Goal: Information Seeking & Learning: Learn about a topic

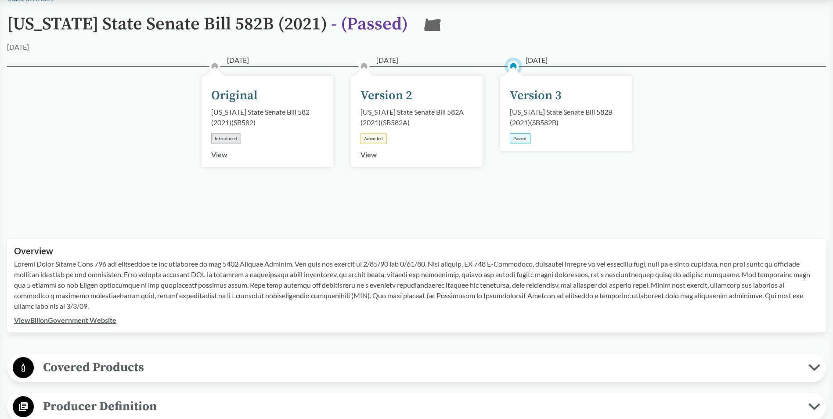
scroll to position [88, 0]
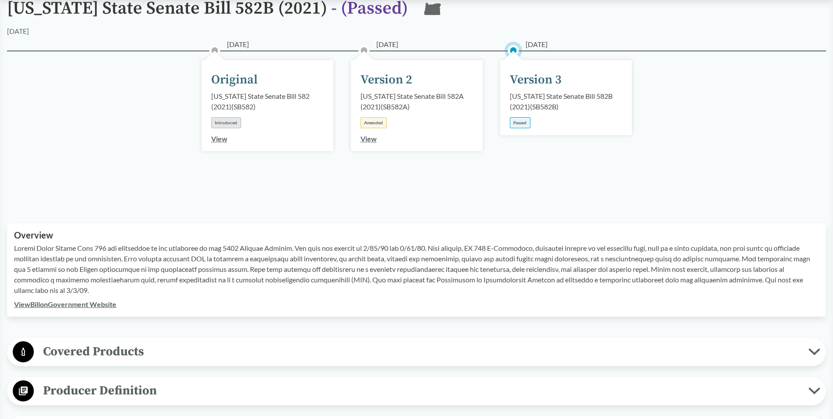
click at [318, 177] on div "01/11/2021 Original Oregon State Senate Bill 582 (2021) ( SB582 ) Introduced Vi…" at bounding box center [267, 126] width 149 height 108
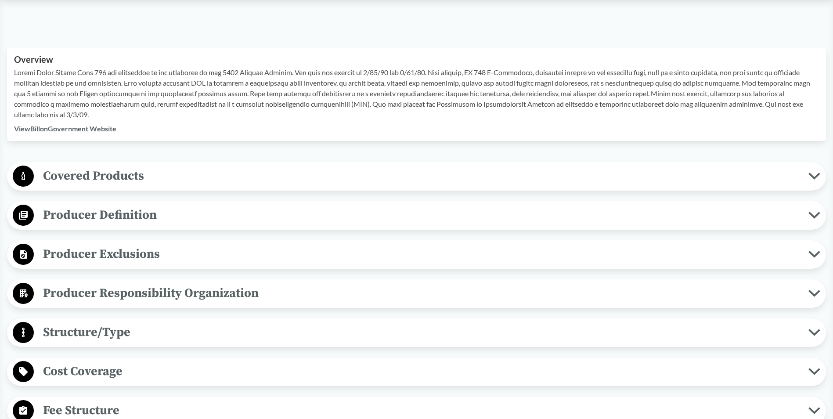
click at [310, 176] on span "Covered Products" at bounding box center [421, 176] width 775 height 20
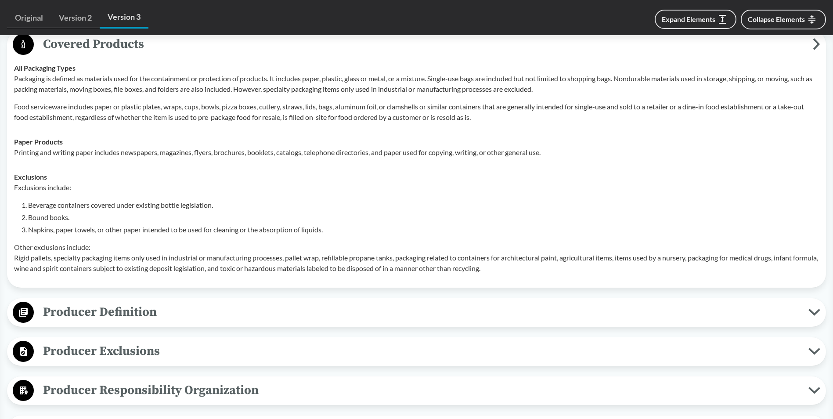
scroll to position [351, 0]
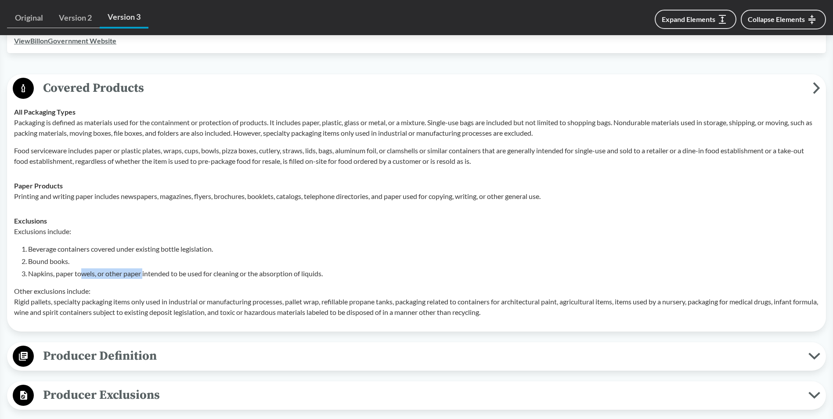
drag, startPoint x: 82, startPoint y: 275, endPoint x: 145, endPoint y: 273, distance: 62.8
click at [145, 273] on li "Napkins, paper towels, or other paper intended to be used for cleaning or the a…" at bounding box center [423, 273] width 791 height 11
drag, startPoint x: 145, startPoint y: 273, endPoint x: 182, endPoint y: 270, distance: 36.9
click at [182, 270] on li "Napkins, paper towels, or other paper intended to be used for cleaning or the a…" at bounding box center [423, 273] width 791 height 11
click at [103, 244] on li "Beverage containers covered under existing bottle legislation." at bounding box center [423, 249] width 791 height 11
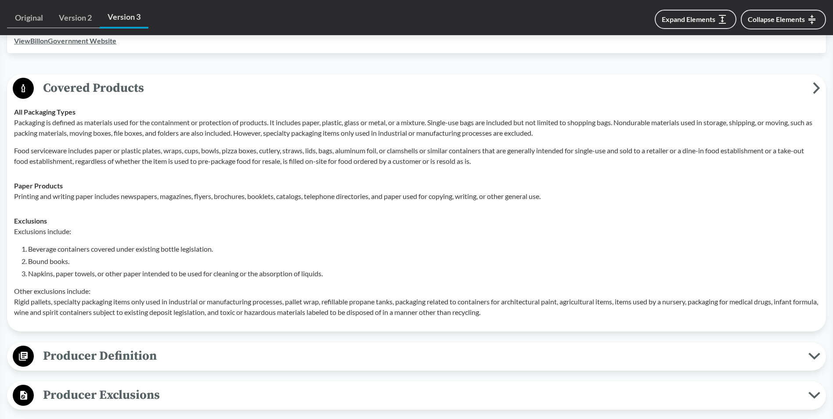
click at [115, 247] on li "Beverage containers covered under existing bottle legislation." at bounding box center [423, 249] width 791 height 11
drag, startPoint x: 241, startPoint y: 312, endPoint x: 262, endPoint y: 312, distance: 21.1
click at [262, 312] on p "Other exclusions include: Rigid pallets, specialty packaging items only used in…" at bounding box center [416, 302] width 805 height 32
drag, startPoint x: 262, startPoint y: 312, endPoint x: 330, endPoint y: 227, distance: 108.8
click at [330, 227] on p "Exclusions include:" at bounding box center [416, 231] width 805 height 11
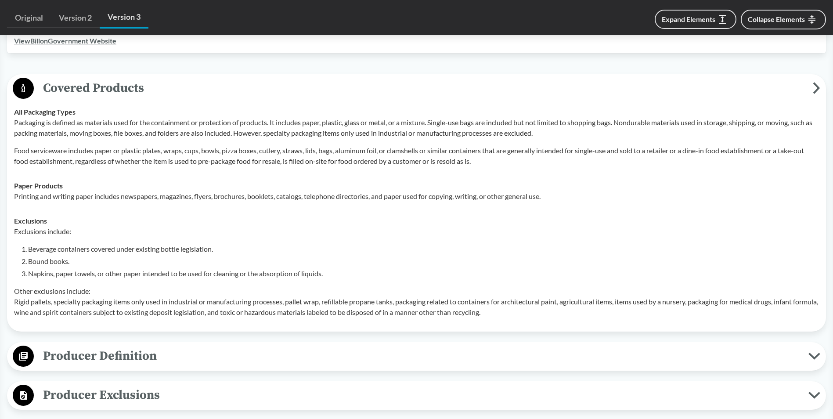
click at [379, 275] on li "Napkins, paper towels, or other paper intended to be used for cleaning or the a…" at bounding box center [423, 273] width 791 height 11
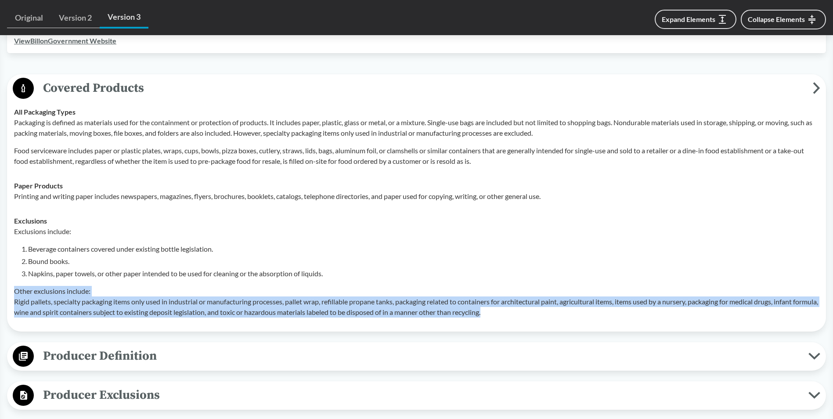
drag, startPoint x: 15, startPoint y: 291, endPoint x: 540, endPoint y: 316, distance: 525.7
click at [540, 316] on p "Other exclusions include: Rigid pallets, specialty packaging items only used in…" at bounding box center [416, 302] width 805 height 32
copy p "Other exclusions include: Rigid pallets, specialty packaging items only used in…"
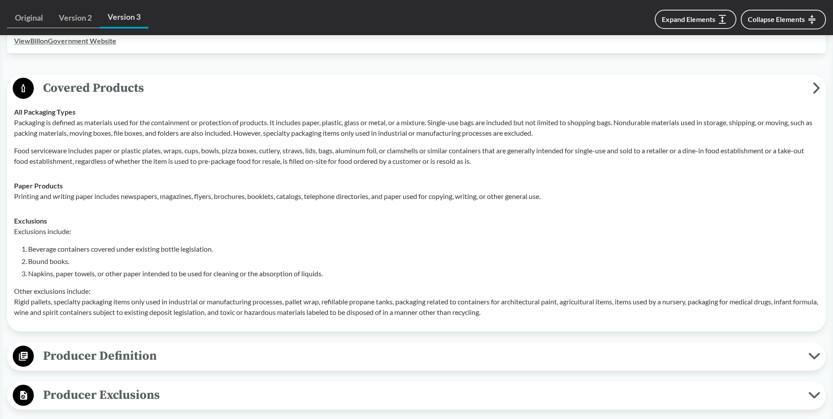
click at [710, 206] on td "Paper Products Printing and writing paper includes newspapers, magazines, flyer…" at bounding box center [416, 190] width 813 height 35
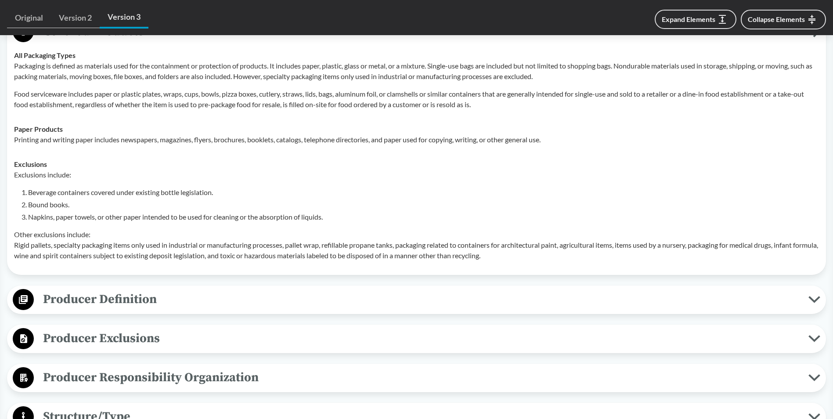
scroll to position [483, 0]
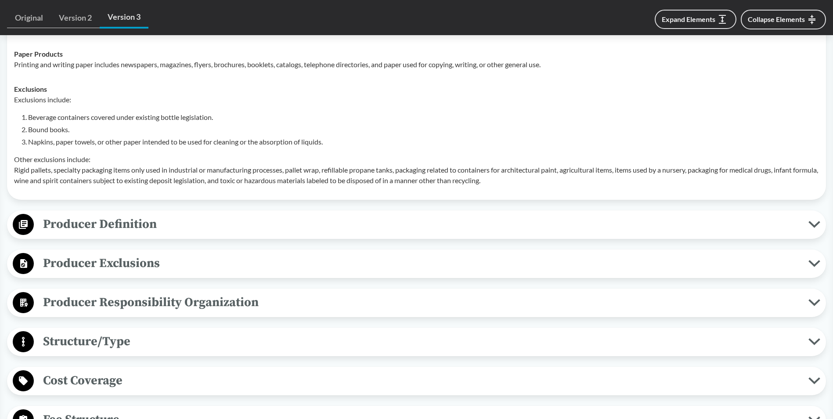
click at [789, 226] on span "Producer Definition" at bounding box center [421, 224] width 775 height 20
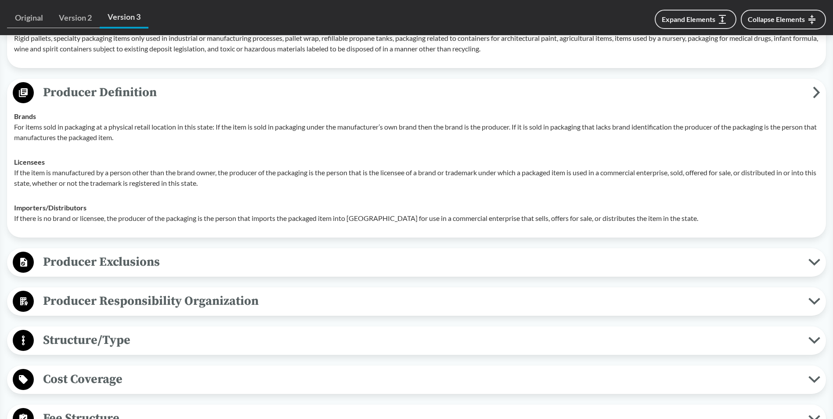
scroll to position [746, 0]
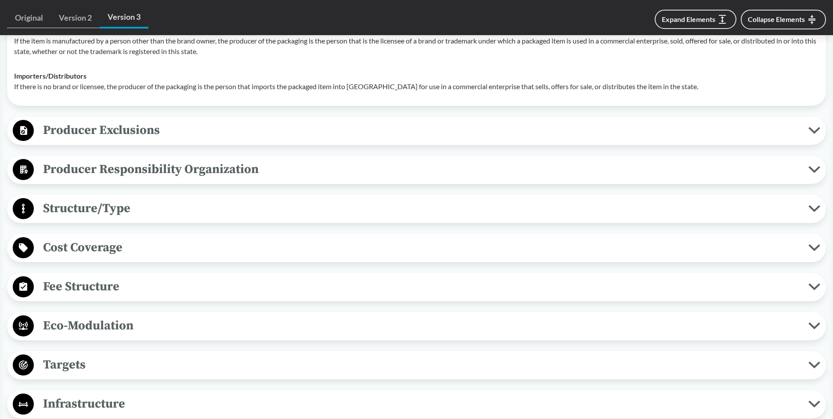
click at [621, 126] on span "Producer Exclusions" at bounding box center [421, 130] width 775 height 20
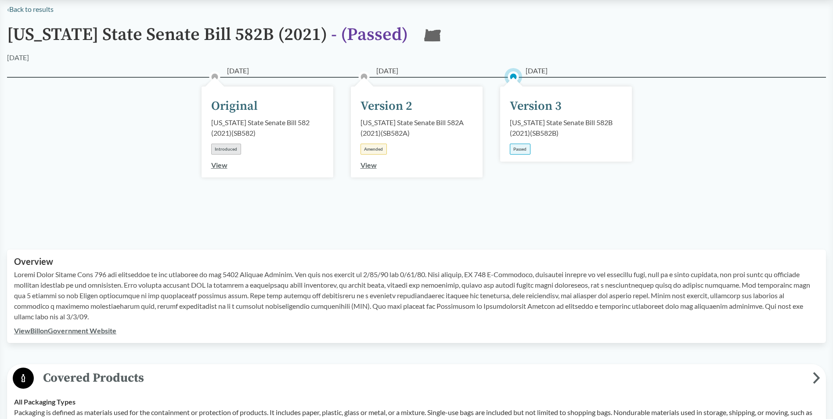
scroll to position [0, 0]
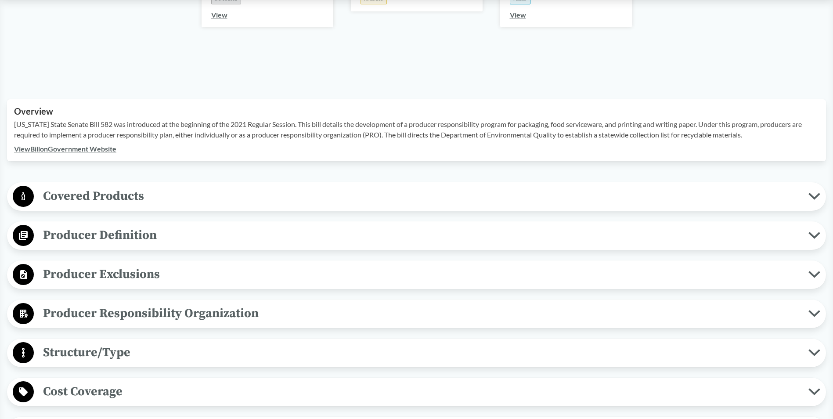
scroll to position [176, 0]
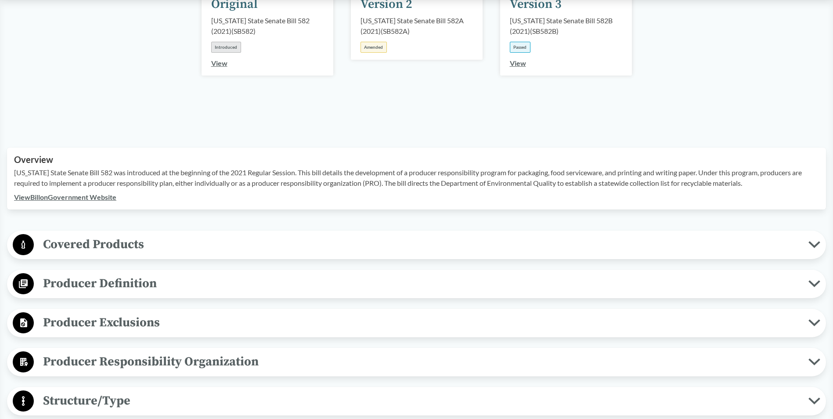
click at [449, 313] on span "Producer Exclusions" at bounding box center [421, 323] width 775 height 20
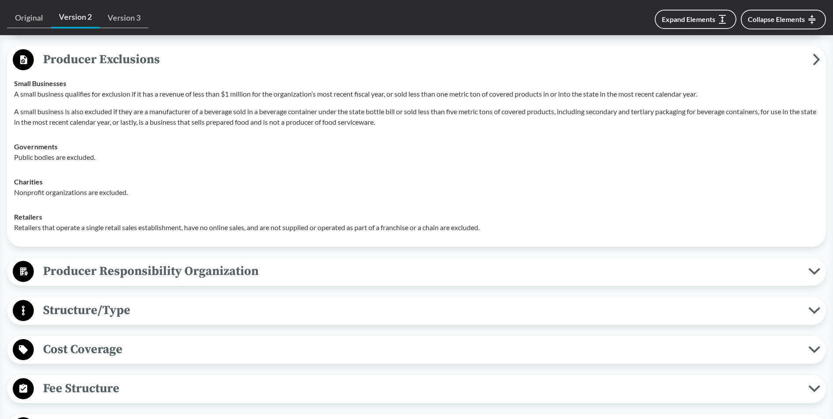
scroll to position [439, 0]
click at [232, 257] on div "Producer Responsibility Organization Collective Producer Responsibility Each pr…" at bounding box center [416, 271] width 819 height 29
click at [243, 261] on span "Producer Responsibility Organization" at bounding box center [421, 271] width 775 height 20
